Goal: Find specific page/section: Find specific page/section

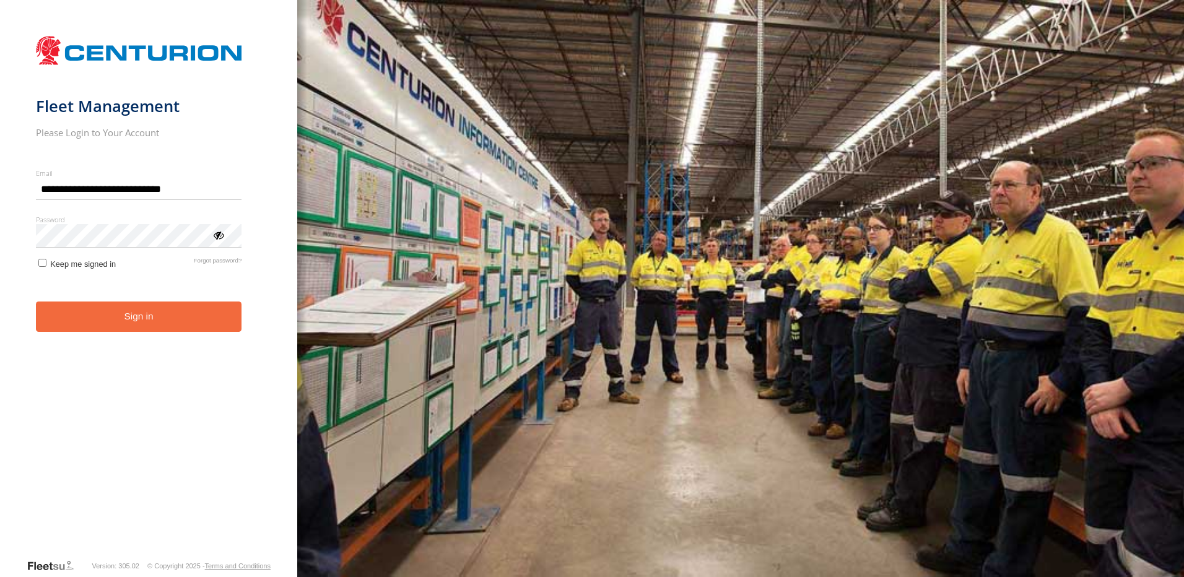
click at [123, 325] on button "Sign in" at bounding box center [139, 317] width 206 height 30
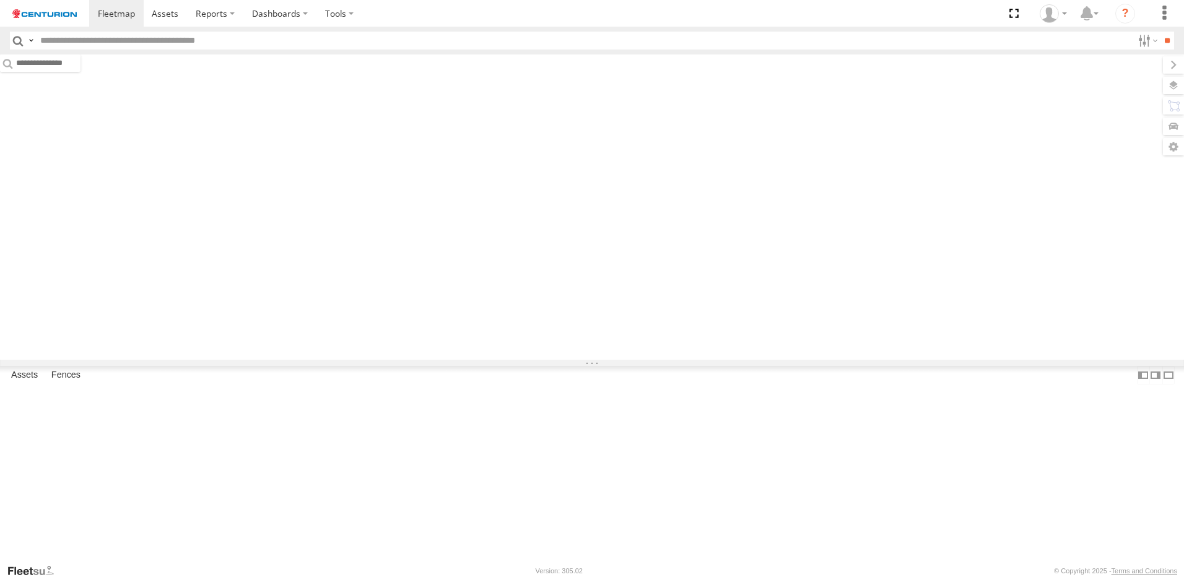
click at [63, 39] on input "text" at bounding box center [584, 41] width 1098 height 18
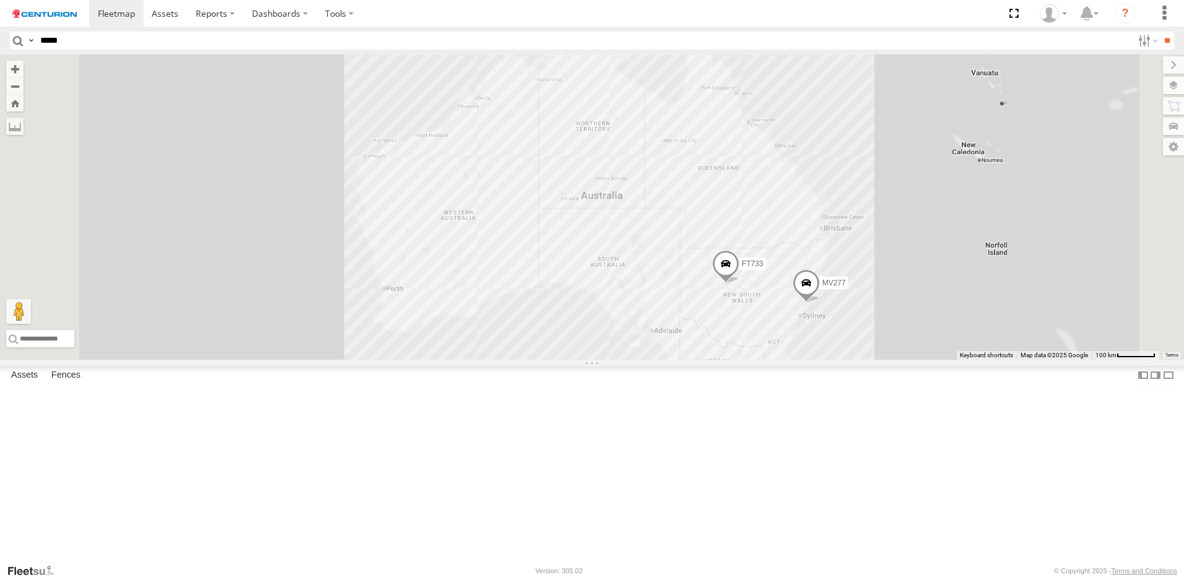
type input "*****"
click at [1160, 32] on input "**" at bounding box center [1167, 41] width 14 height 18
